Goal: Communication & Community: Answer question/provide support

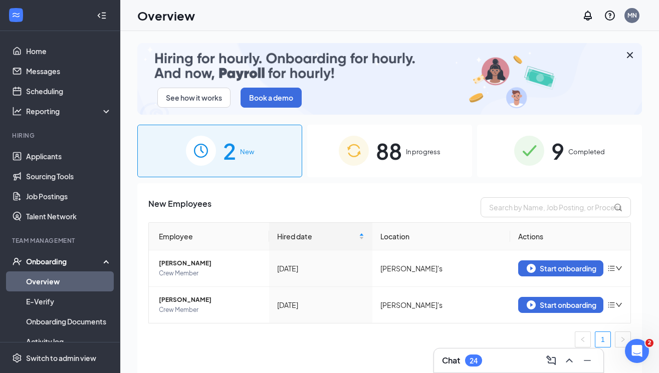
click at [386, 154] on span "88" at bounding box center [389, 151] width 26 height 35
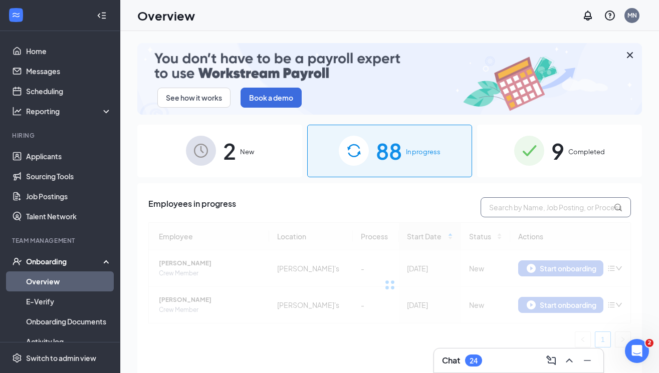
click at [555, 209] on input "text" at bounding box center [556, 208] width 150 height 20
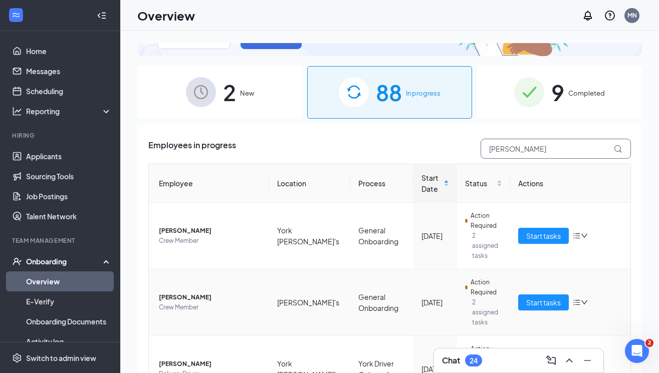
scroll to position [68, 0]
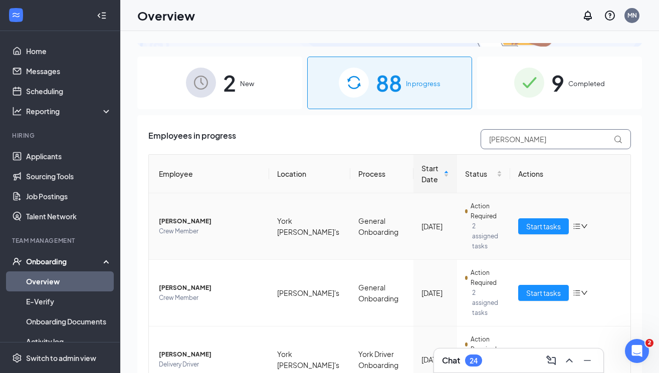
type input "[PERSON_NAME]"
click at [197, 224] on span "[PERSON_NAME]" at bounding box center [210, 222] width 102 height 10
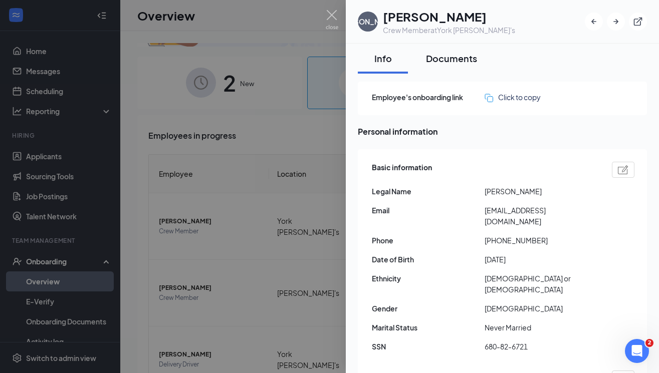
click at [459, 60] on div "Documents" at bounding box center [451, 58] width 51 height 13
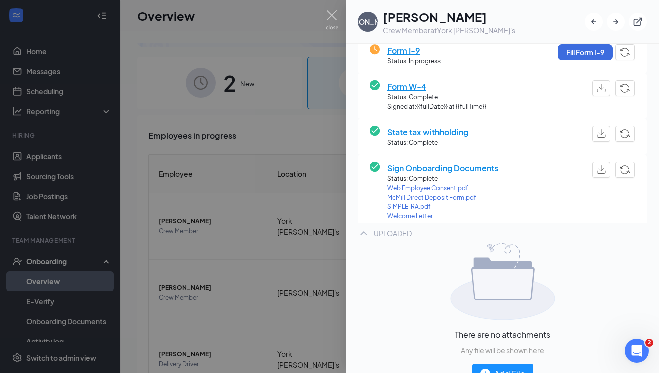
scroll to position [165, 0]
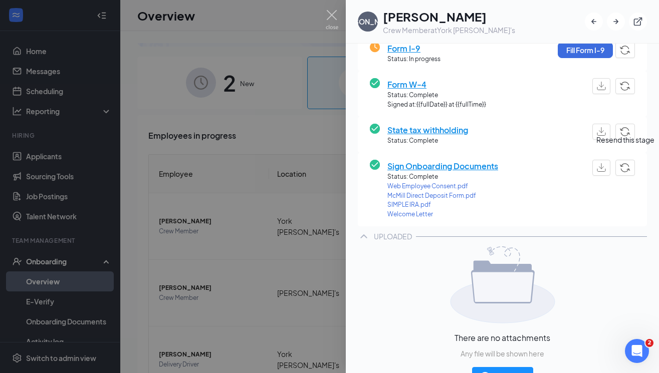
click at [629, 170] on button "button" at bounding box center [626, 168] width 20 height 16
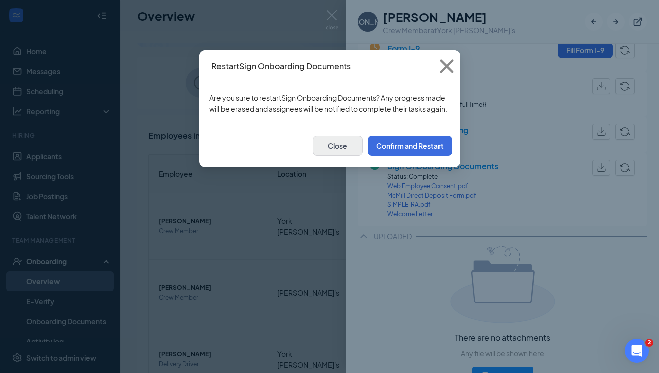
click at [331, 154] on button "Close" at bounding box center [338, 146] width 50 height 20
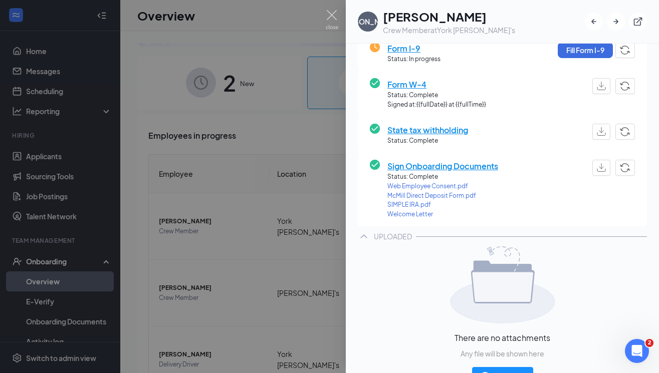
click at [400, 165] on span "Sign Onboarding Documents" at bounding box center [443, 166] width 111 height 13
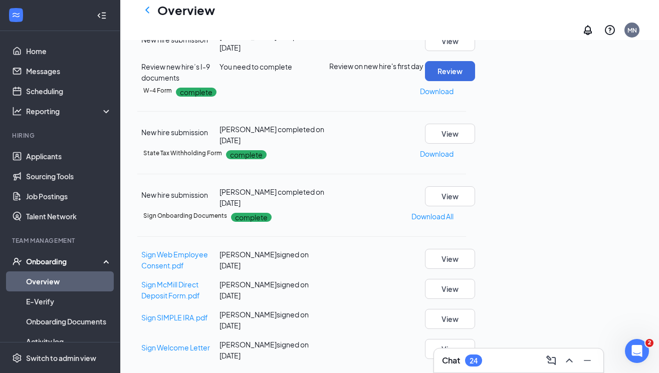
scroll to position [420, 0]
click at [466, 217] on icon "Ellipses" at bounding box center [466, 217] width 0 height 0
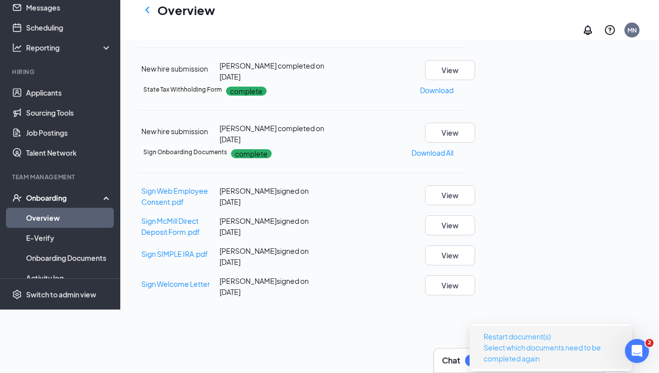
click at [533, 342] on p "Select which documents need to be completed again" at bounding box center [551, 353] width 134 height 22
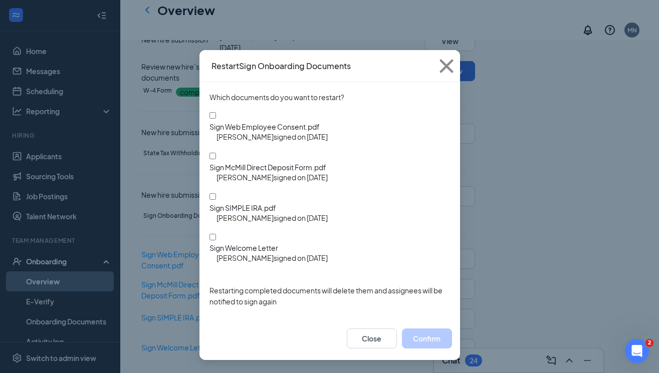
click at [215, 153] on input "Sign McMill Direct Deposit Form.pdf" at bounding box center [213, 156] width 7 height 7
checkbox input "true"
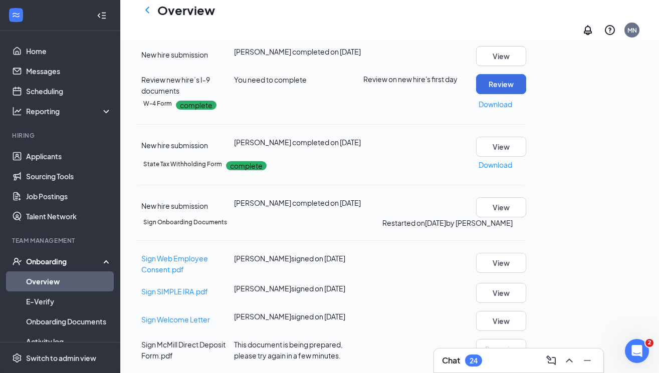
scroll to position [416, 0]
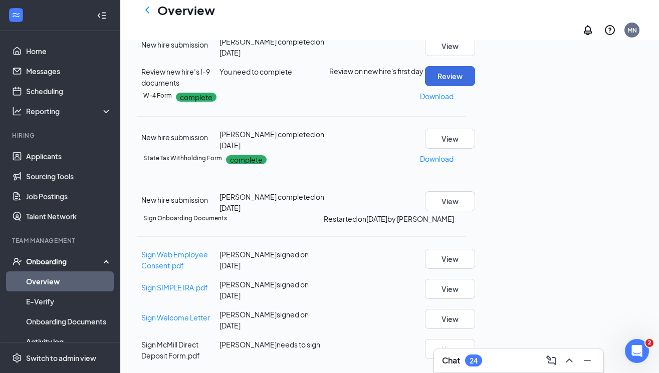
click at [523, 363] on div "Chat 24" at bounding box center [518, 361] width 153 height 16
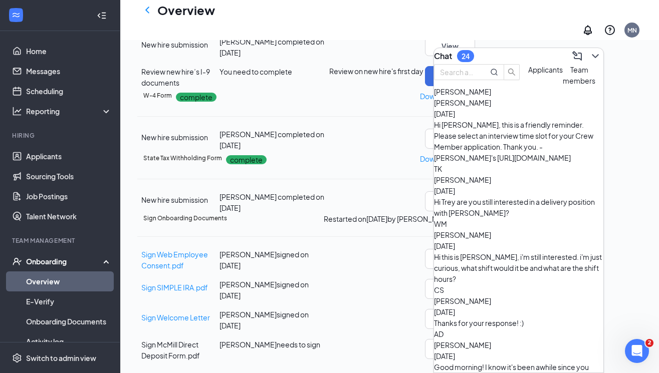
click at [563, 85] on span "Team members" at bounding box center [579, 75] width 33 height 20
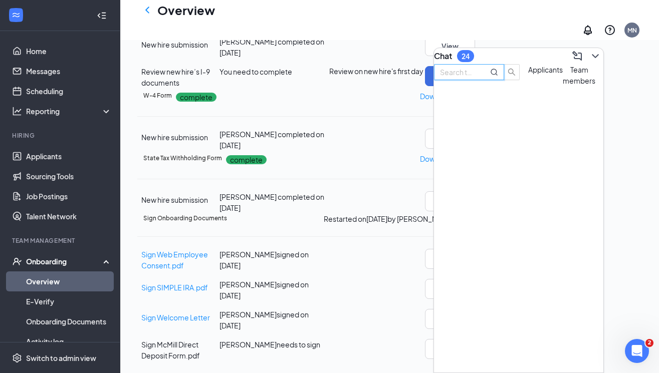
click at [476, 78] on input "text" at bounding box center [458, 72] width 36 height 11
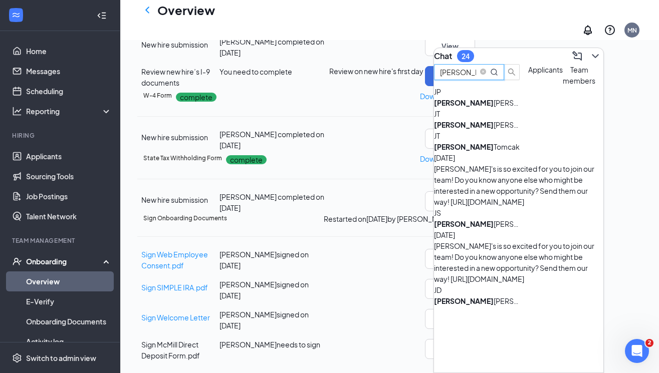
type input "[PERSON_NAME]"
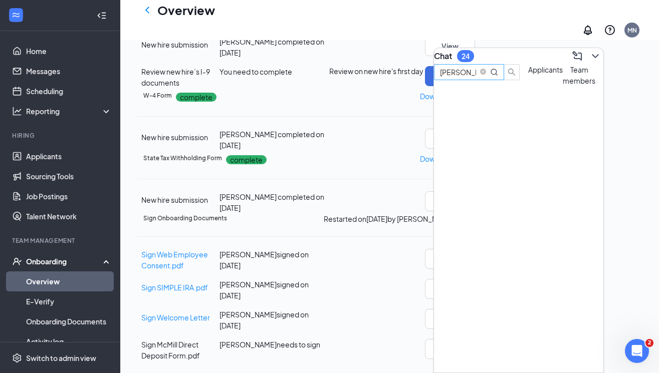
click at [511, 92] on div at bounding box center [518, 92] width 169 height 0
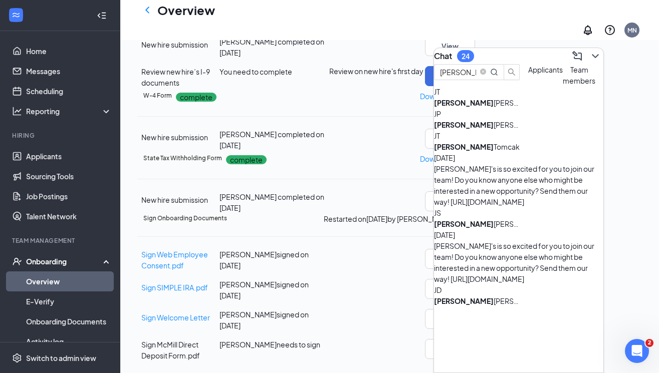
click at [497, 296] on div "[PERSON_NAME]" at bounding box center [479, 301] width 90 height 11
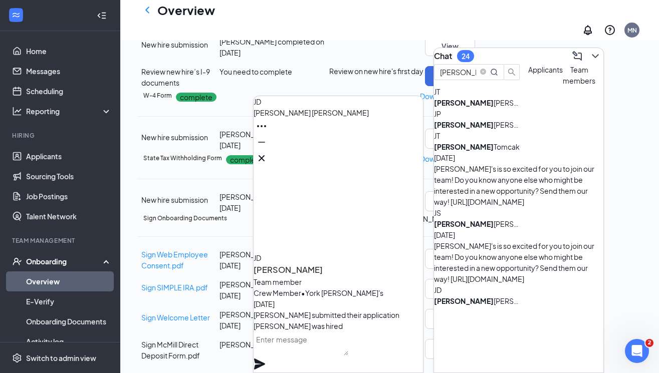
click at [326, 350] on textarea at bounding box center [301, 344] width 95 height 24
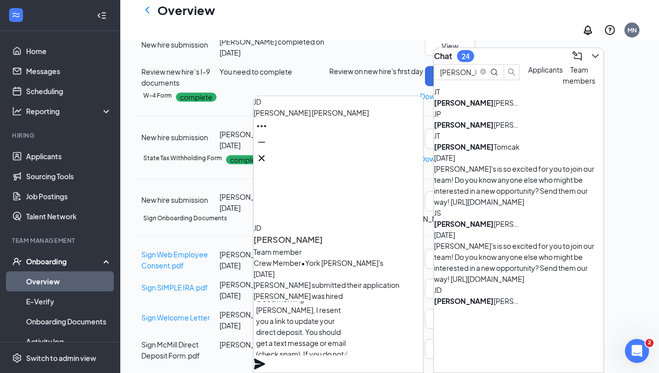
scroll to position [21, 0]
type textarea "Good morning [PERSON_NAME], I resent you a link to update your direct deposit. …"
click at [265, 359] on icon "Plane" at bounding box center [259, 364] width 11 height 11
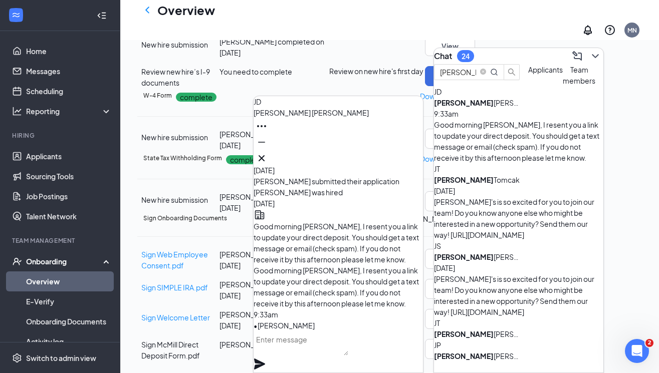
scroll to position [0, 0]
click at [265, 143] on icon "Minimize" at bounding box center [261, 142] width 7 height 1
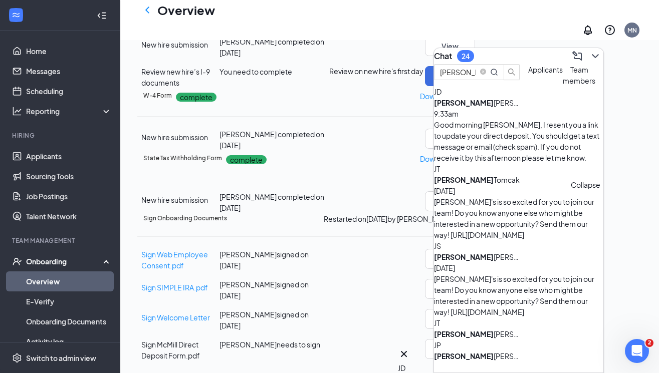
click at [588, 58] on button at bounding box center [596, 56] width 16 height 16
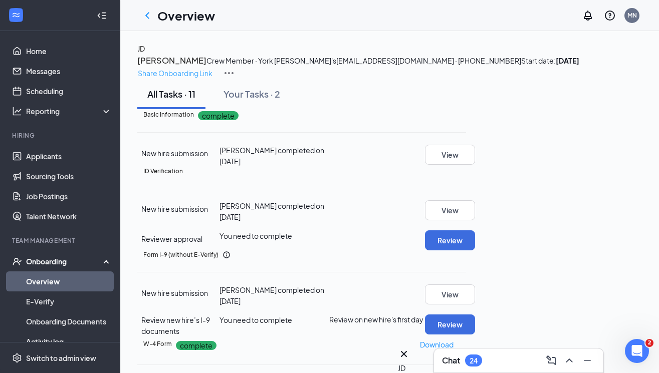
click at [213, 68] on p "Share Onboarding Link" at bounding box center [175, 73] width 75 height 11
type textarea "Hi [PERSON_NAME], This is a gentle reminder to complete your onboarding before …"
